Goal: Task Accomplishment & Management: Complete application form

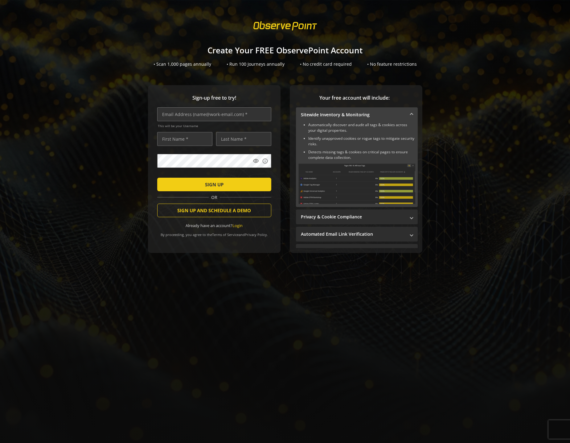
click at [101, 88] on div "Sign-up free to try! This will be your Username visibility info SIGN UP OR SIGN…" at bounding box center [284, 181] width 555 height 192
click at [221, 234] on link "Terms of Service" at bounding box center [225, 234] width 27 height 5
drag, startPoint x: 564, startPoint y: 50, endPoint x: 556, endPoint y: 52, distance: 8.7
click at [564, 50] on h1 "Create Your FREE ObservePoint Account" at bounding box center [285, 50] width 570 height 9
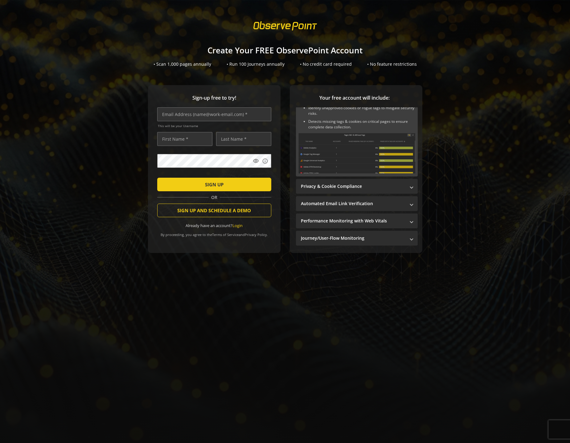
scroll to position [31, 0]
click at [347, 186] on mat-panel-title "Privacy & Cookie Compliance" at bounding box center [353, 186] width 105 height 6
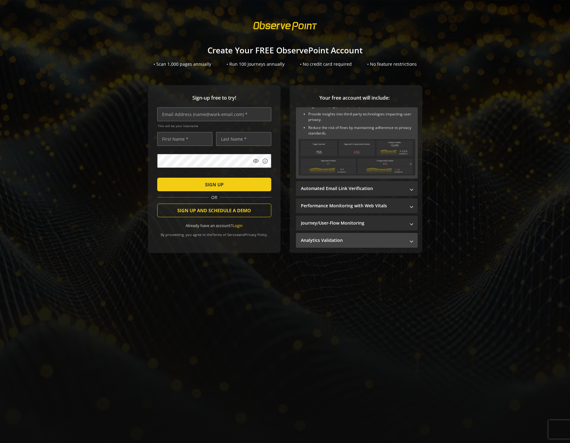
scroll to position [92, 0]
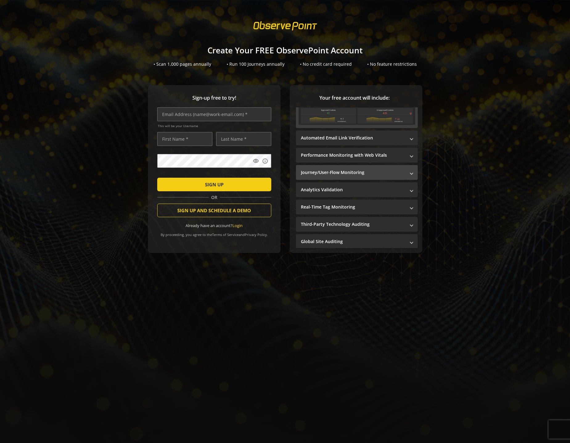
click at [340, 171] on mat-panel-title "Journey/User-Flow Monitoring" at bounding box center [353, 172] width 105 height 6
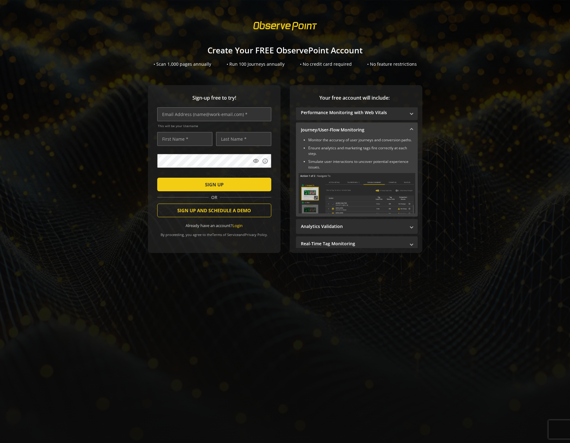
scroll to position [0, 0]
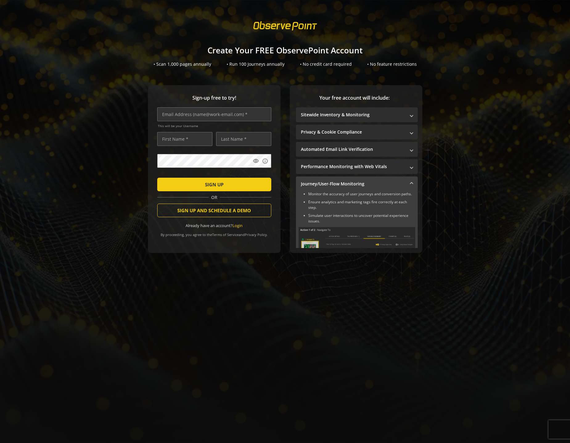
drag, startPoint x: 350, startPoint y: 162, endPoint x: 351, endPoint y: 159, distance: 3.3
click at [350, 162] on mat-expansion-panel-header "Performance Monitoring with Web Vitals" at bounding box center [357, 166] width 122 height 15
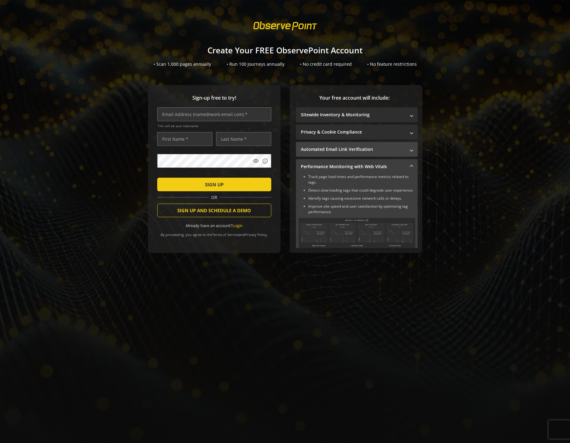
click at [353, 154] on mat-expansion-panel-header "Automated Email Link Verification" at bounding box center [357, 149] width 122 height 15
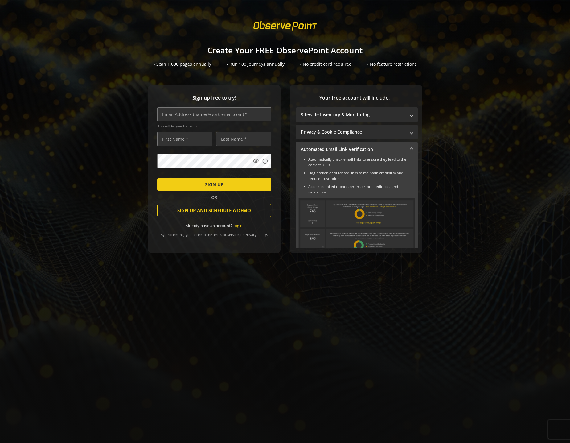
scroll to position [117, 0]
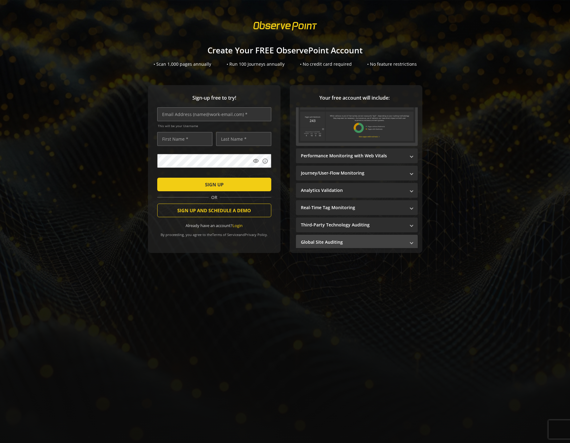
click at [344, 239] on mat-panel-title "Global Site Auditing" at bounding box center [353, 242] width 105 height 6
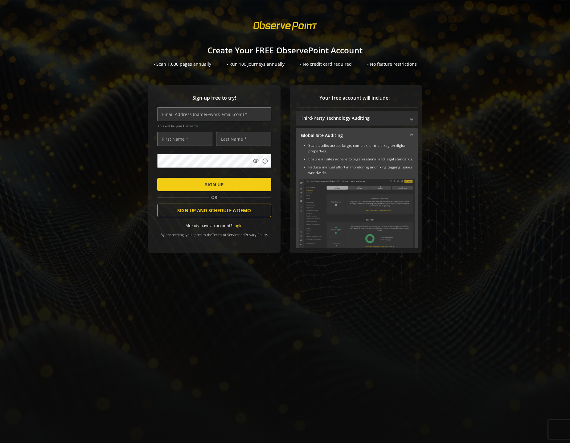
drag, startPoint x: 80, startPoint y: 241, endPoint x: 91, endPoint y: 234, distance: 12.2
click at [80, 241] on div "Sign-up free to try! This will be your Username visibility info SIGN UP OR SIGN…" at bounding box center [284, 181] width 555 height 192
